Goal: Obtain resource: Download file/media

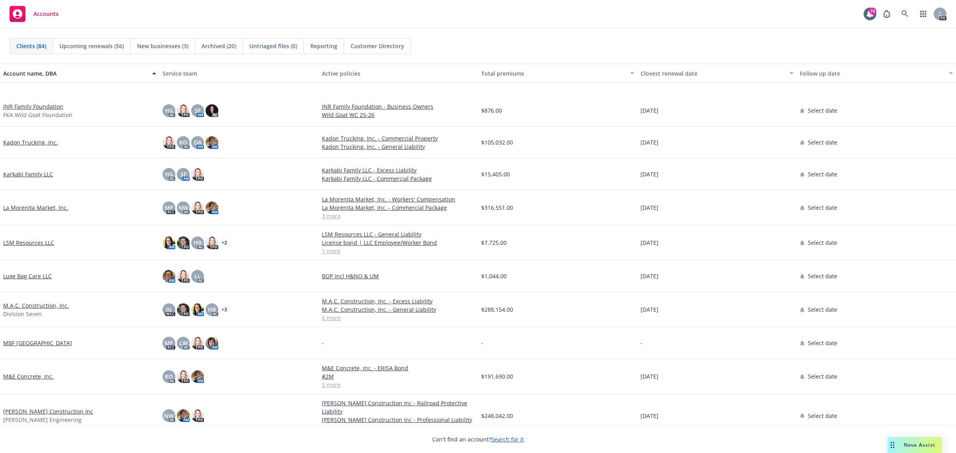
scroll to position [1642, 0]
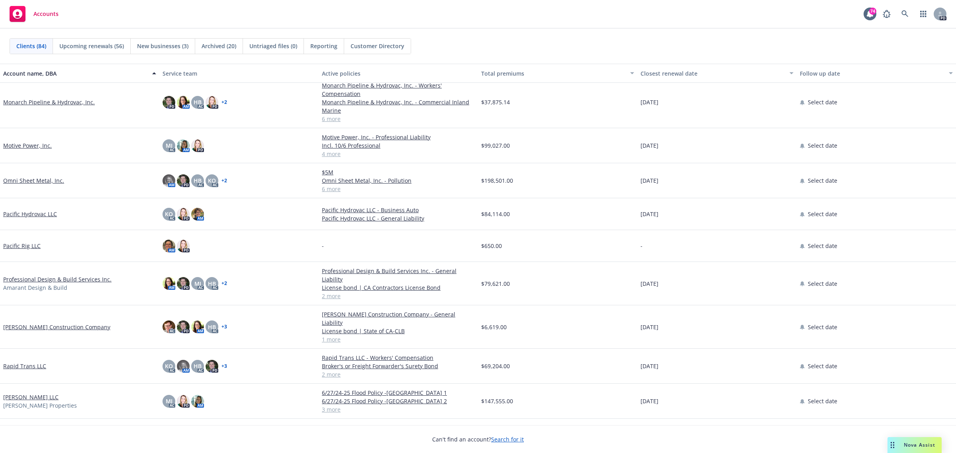
click at [32, 103] on link "Monarch Pipeline & Hydrovac, Inc." at bounding box center [49, 102] width 92 height 8
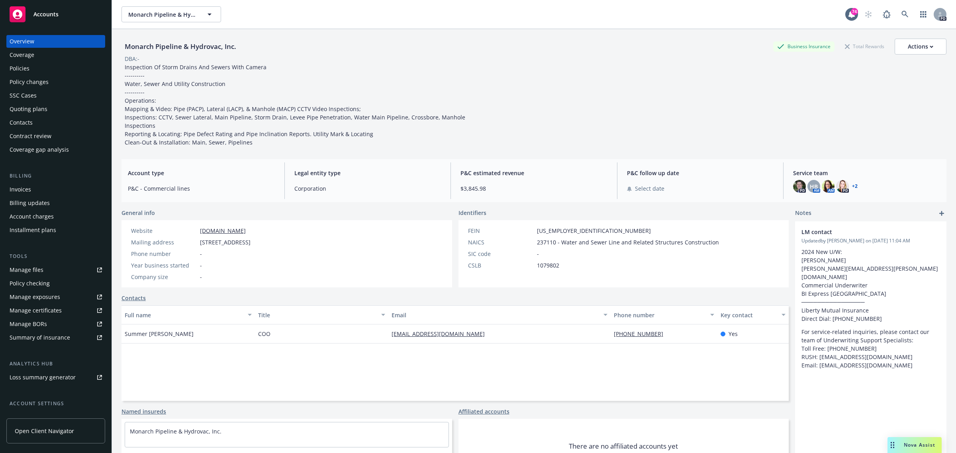
click at [25, 70] on div "Policies" at bounding box center [20, 68] width 20 height 13
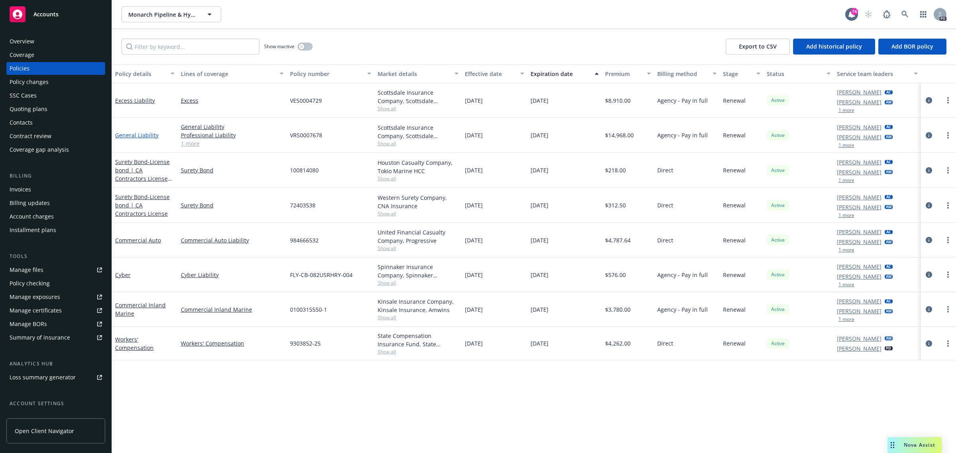
click at [137, 136] on link "General Liability" at bounding box center [136, 135] width 43 height 8
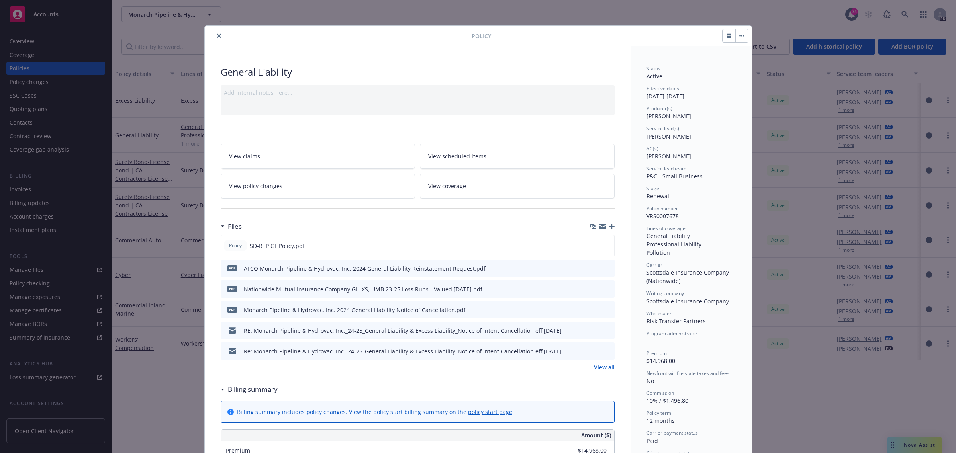
click at [601, 368] on link "View all" at bounding box center [604, 367] width 21 height 8
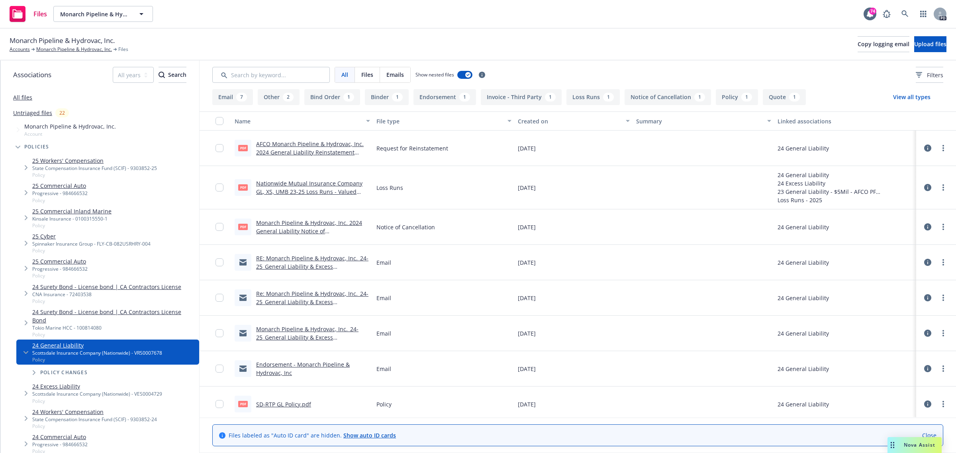
click at [778, 97] on button "Quote 1" at bounding box center [784, 97] width 43 height 16
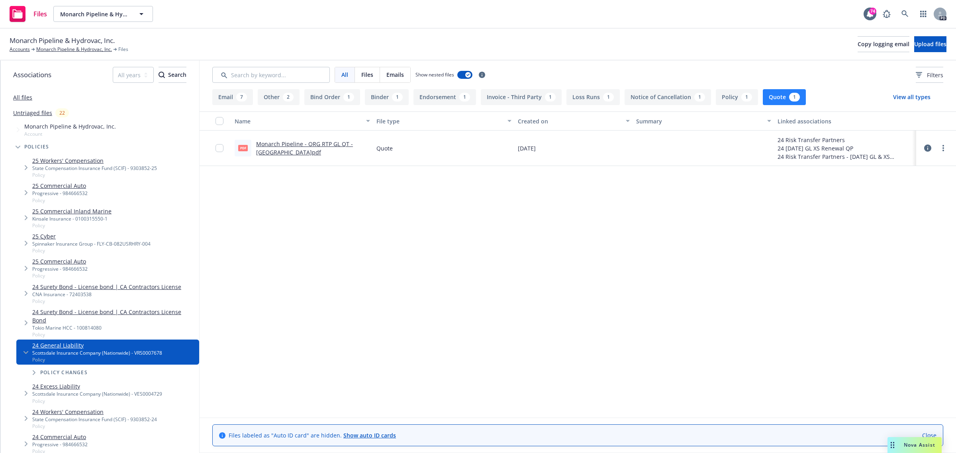
click at [292, 144] on link "Monarch Pipeline - ORG RTP GL QT - [GEOGRAPHIC_DATA]pdf" at bounding box center [304, 148] width 97 height 16
click at [218, 148] on input "checkbox" at bounding box center [219, 148] width 8 height 8
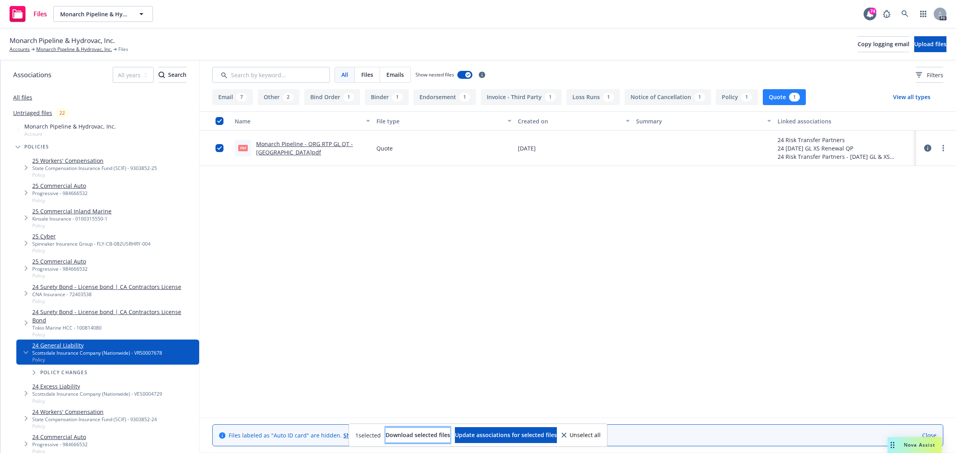
click at [407, 435] on span "Download selected files" at bounding box center [417, 435] width 65 height 8
drag, startPoint x: 473, startPoint y: 271, endPoint x: 466, endPoint y: 170, distance: 101.3
click at [473, 271] on div "Name File type Created on Summary Linked associations pdf Monarch Pipeline - OR…" at bounding box center [577, 264] width 756 height 306
click at [20, 48] on link "Accounts" at bounding box center [20, 49] width 20 height 7
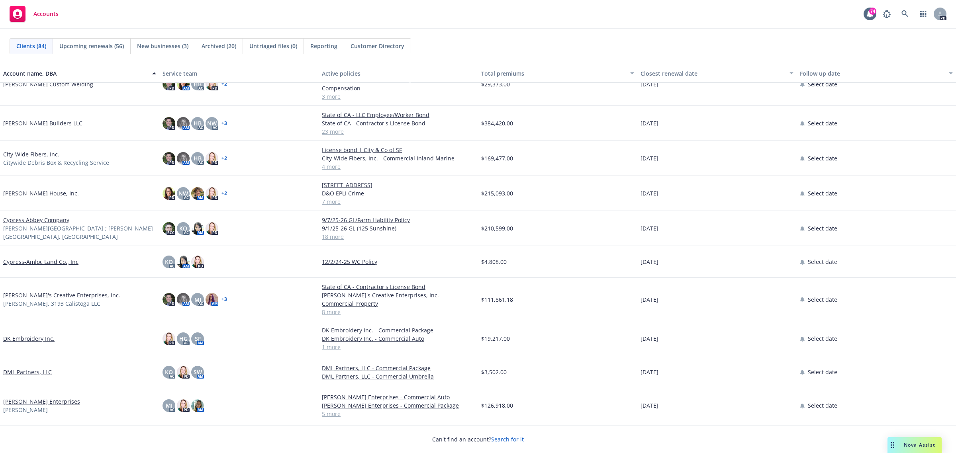
scroll to position [796, 0]
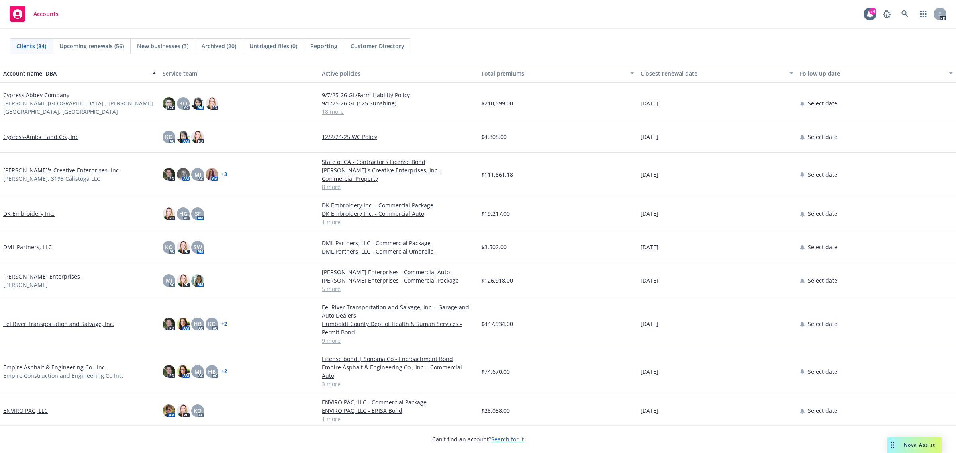
click at [27, 272] on link "[PERSON_NAME] Enterprises" at bounding box center [41, 276] width 77 height 8
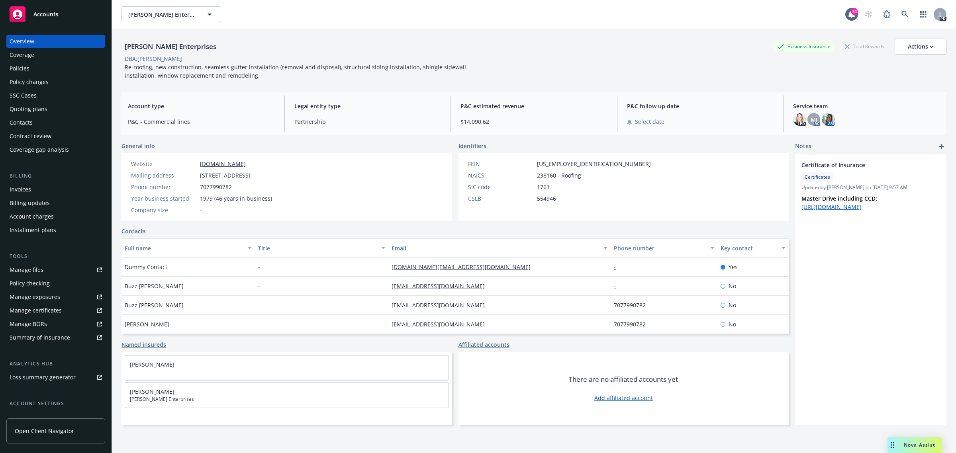
click at [17, 70] on div "Policies" at bounding box center [20, 68] width 20 height 13
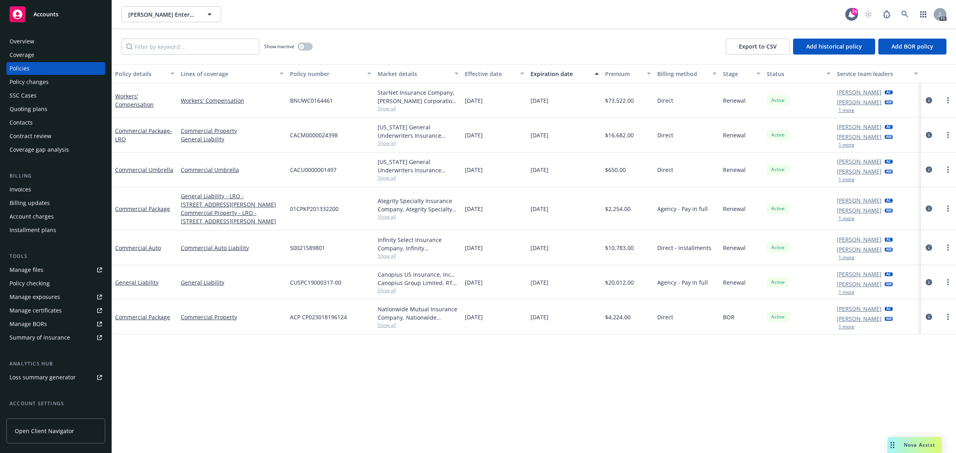
click at [41, 16] on span "Accounts" at bounding box center [45, 14] width 25 height 6
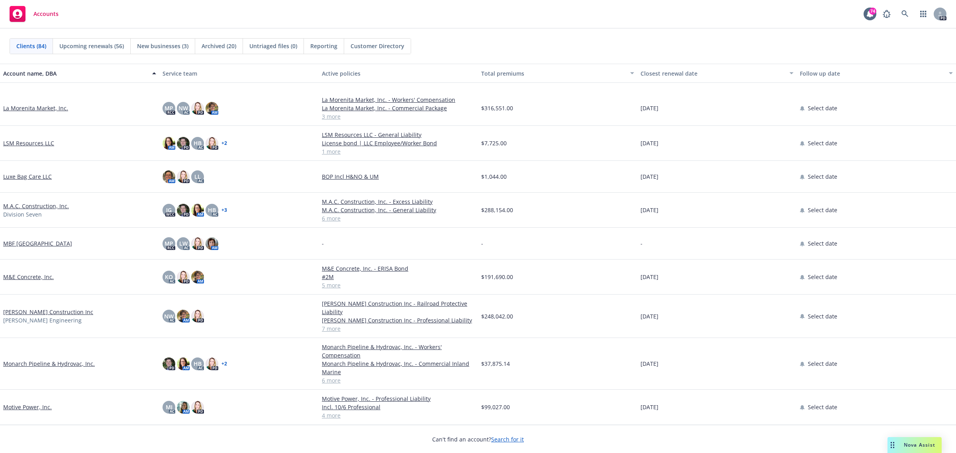
scroll to position [1443, 0]
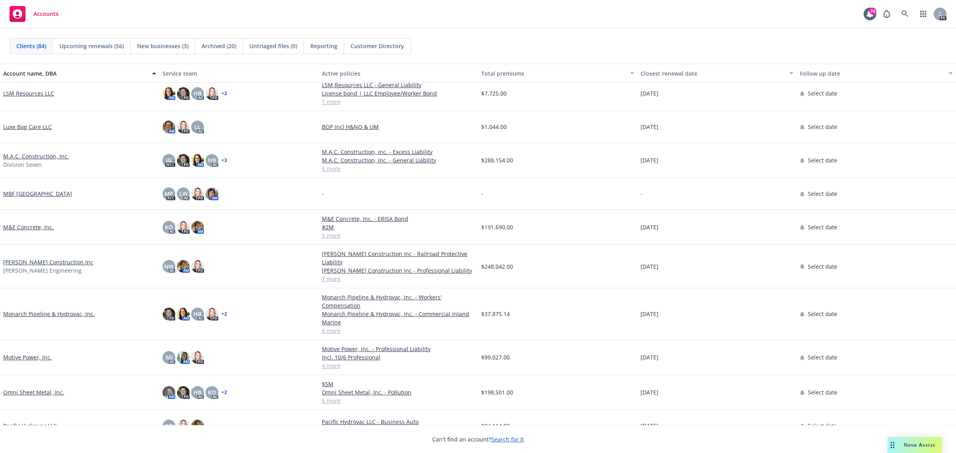
click at [35, 360] on link "Motive Power, Inc." at bounding box center [27, 357] width 49 height 8
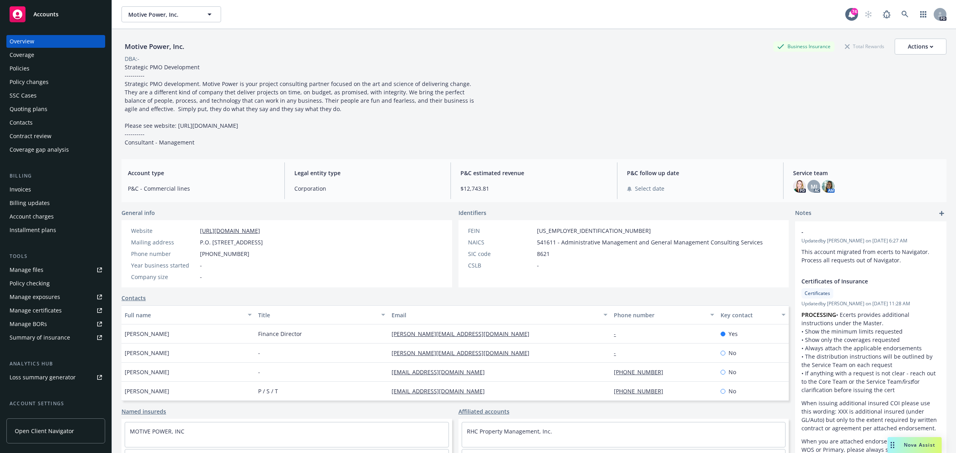
click at [25, 66] on div "Policies" at bounding box center [20, 68] width 20 height 13
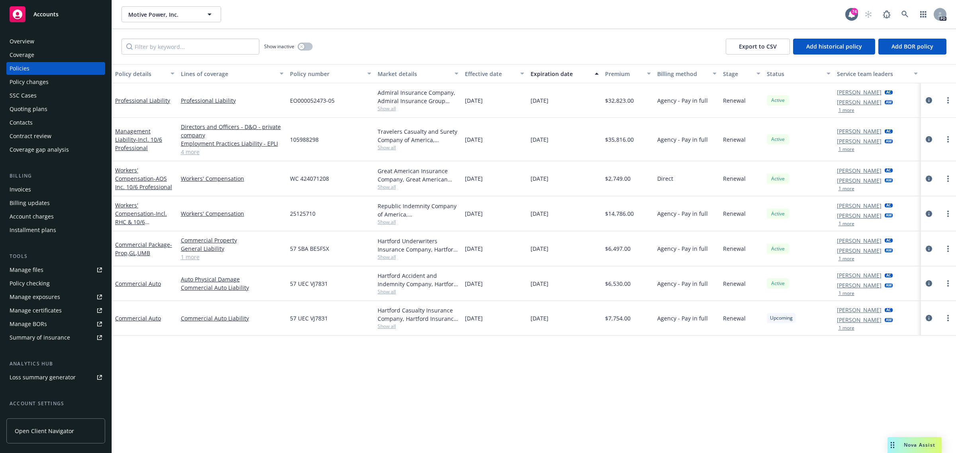
click at [38, 12] on span "Accounts" at bounding box center [45, 14] width 25 height 6
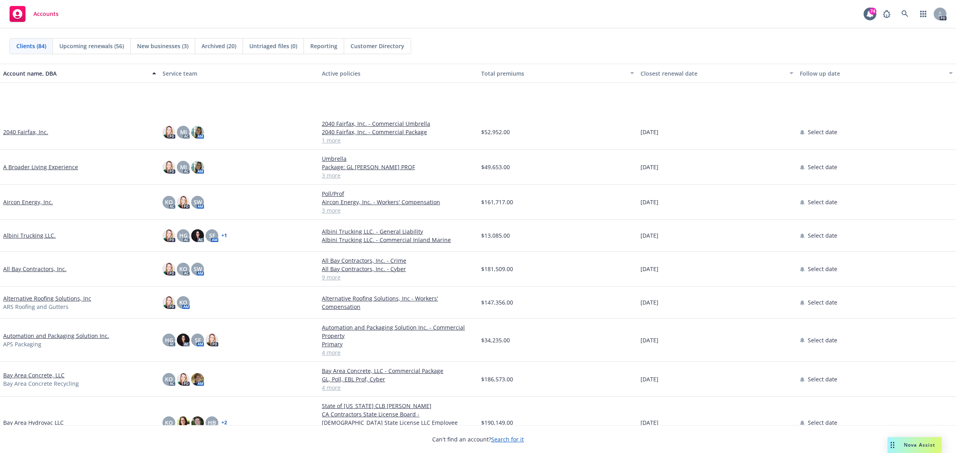
scroll to position [348, 0]
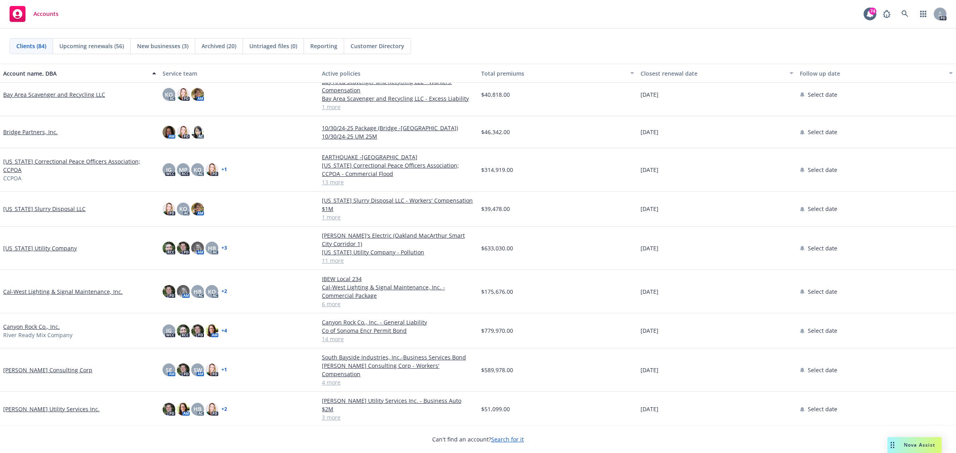
click at [46, 244] on link "[US_STATE] Utility Company" at bounding box center [40, 248] width 74 height 8
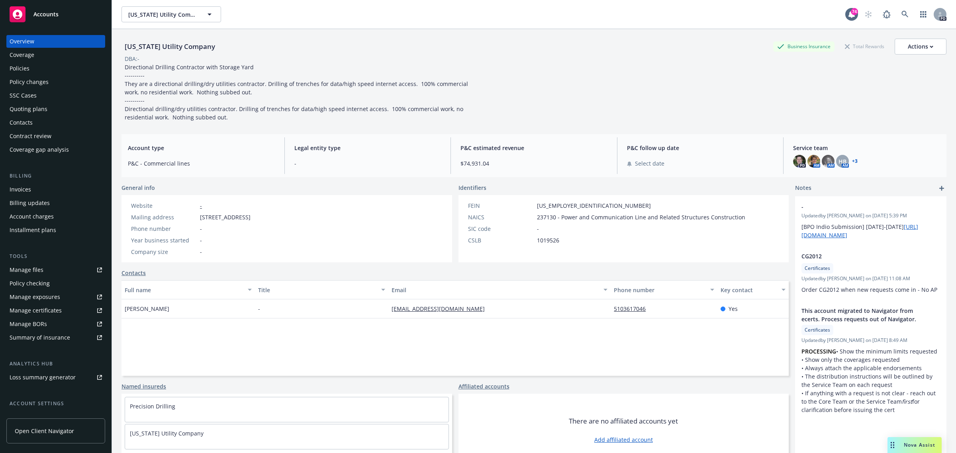
click at [29, 65] on div "Policies" at bounding box center [56, 68] width 92 height 13
